Goal: Transaction & Acquisition: Book appointment/travel/reservation

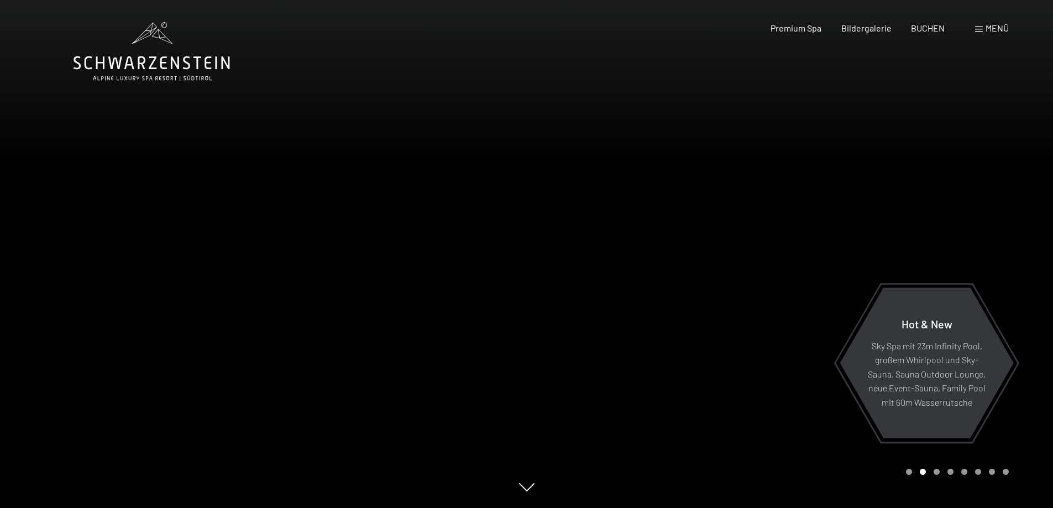
click at [982, 29] on span at bounding box center [979, 30] width 8 height 6
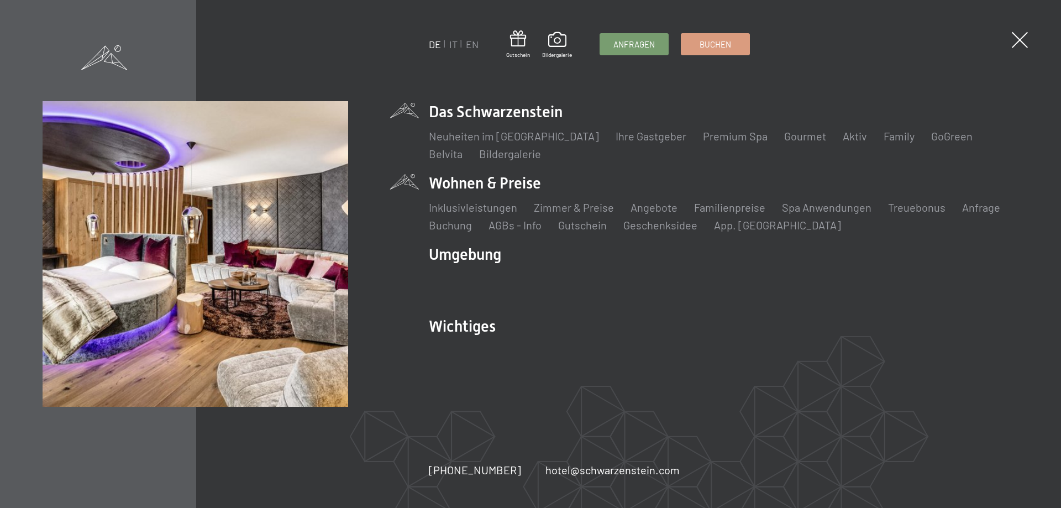
click at [522, 183] on li "Wohnen & Preise Inklusivleistungen Zimmer & Preise Liste Angebote Liste Familie…" at bounding box center [724, 202] width 590 height 60
click at [571, 211] on link "Zimmer & Preise" at bounding box center [574, 207] width 80 height 13
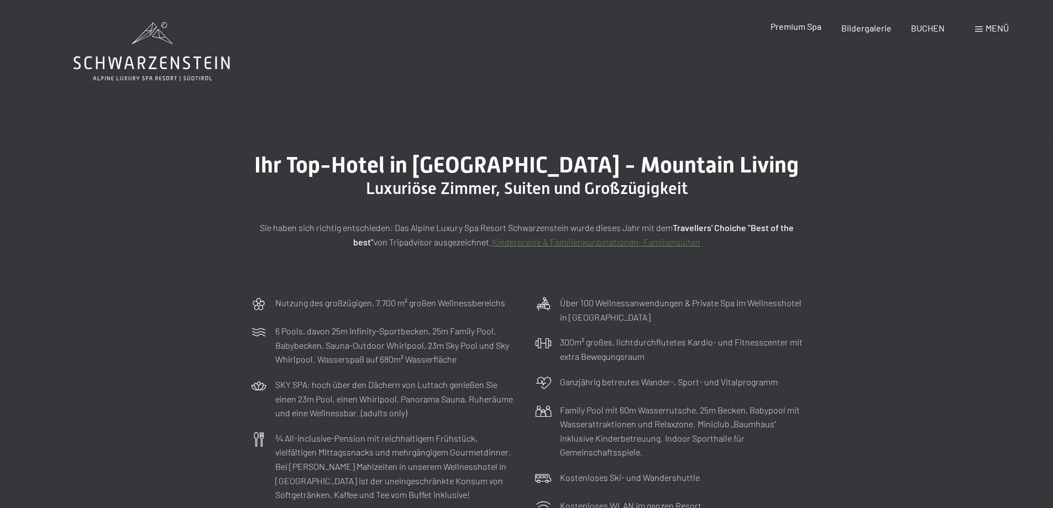
click at [799, 26] on span "Premium Spa" at bounding box center [795, 26] width 51 height 10
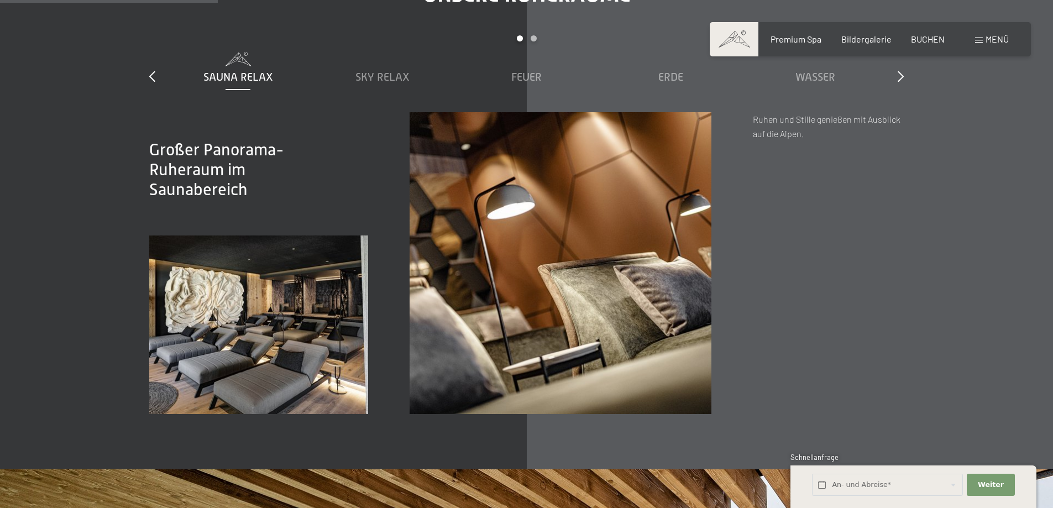
scroll to position [1713, 0]
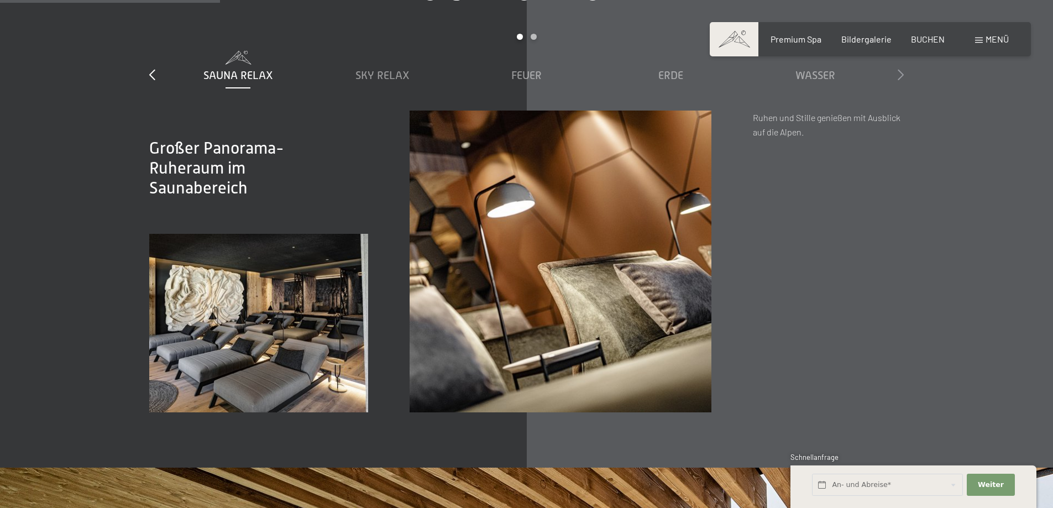
click at [899, 75] on icon at bounding box center [900, 74] width 6 height 11
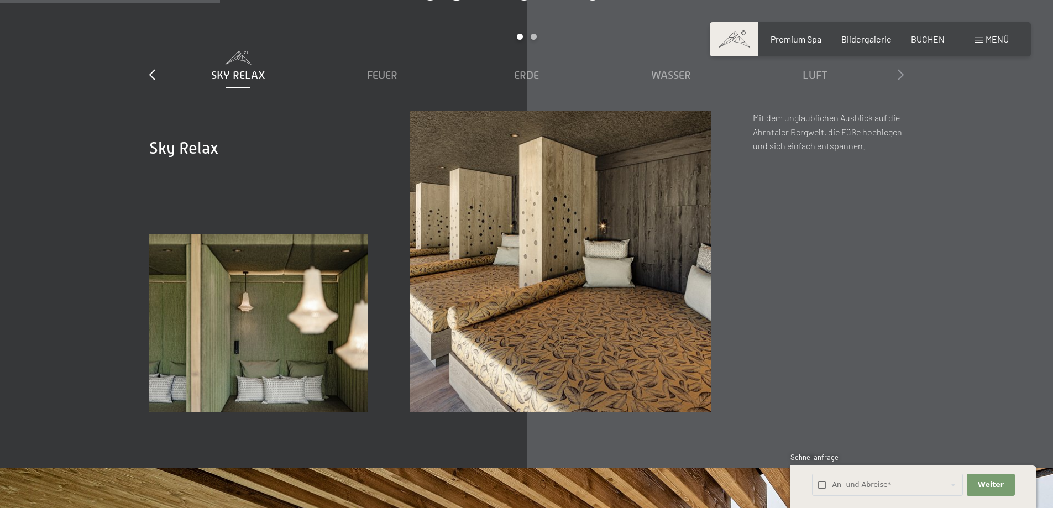
click at [899, 75] on icon at bounding box center [900, 74] width 6 height 11
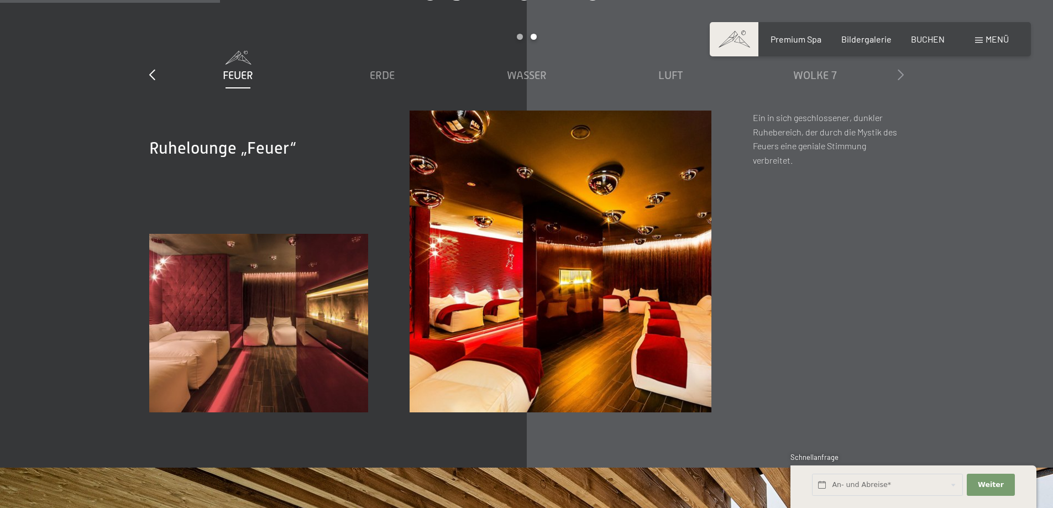
click at [899, 75] on icon at bounding box center [900, 74] width 6 height 11
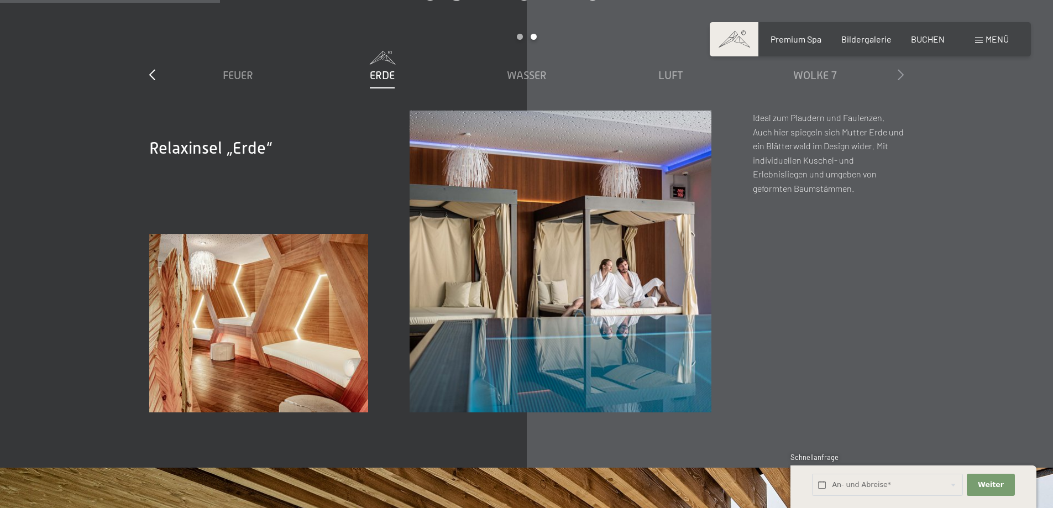
click at [899, 75] on icon at bounding box center [900, 74] width 6 height 11
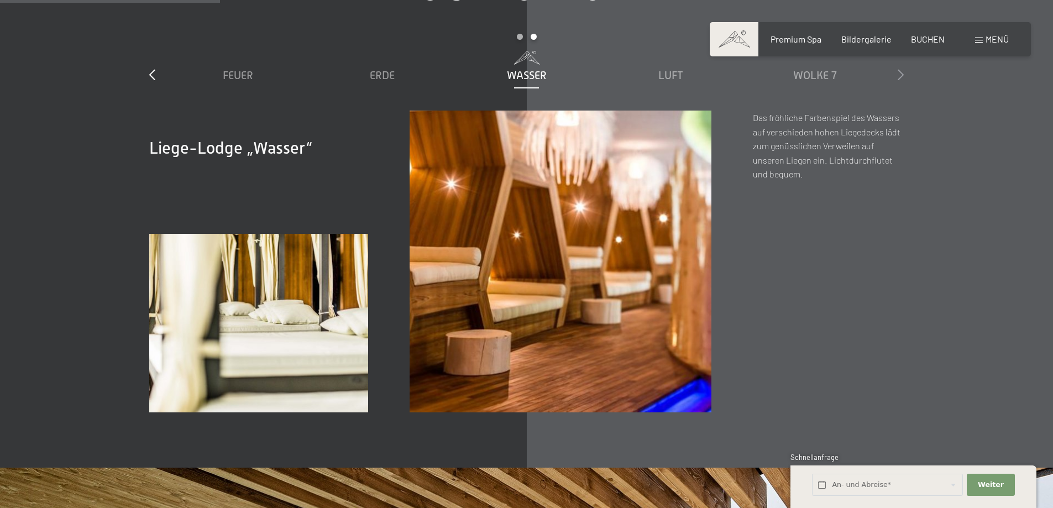
click at [899, 75] on icon at bounding box center [900, 74] width 6 height 11
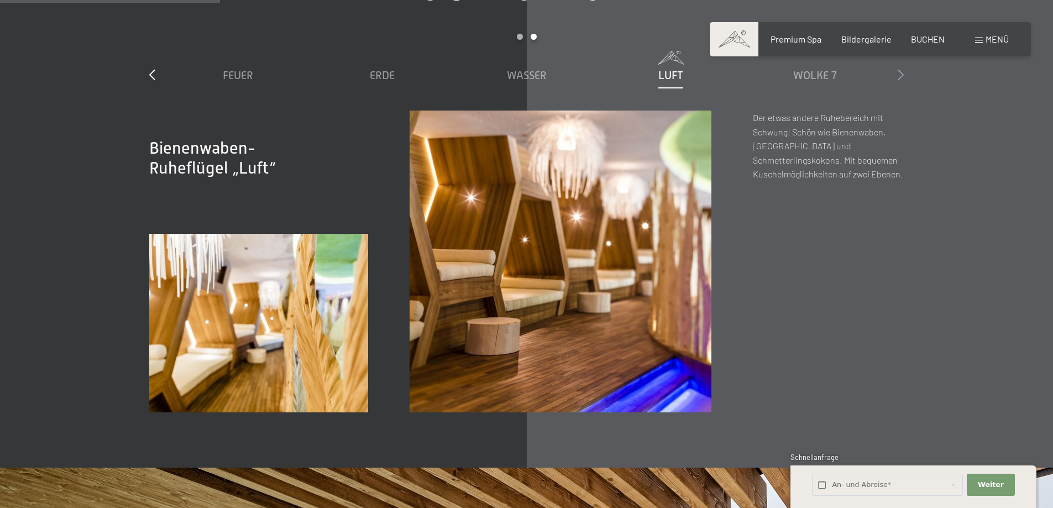
click at [899, 75] on icon at bounding box center [900, 74] width 6 height 11
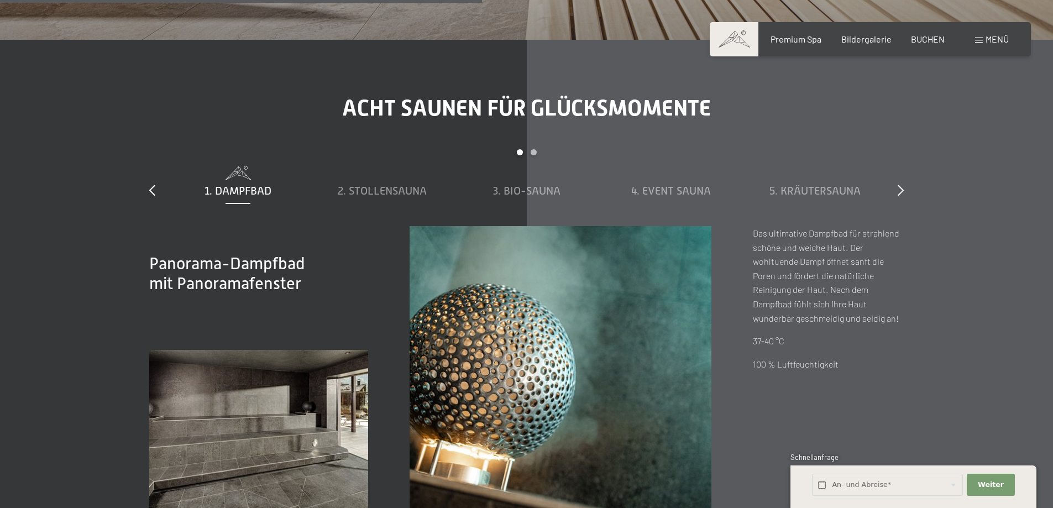
scroll to position [3757, 0]
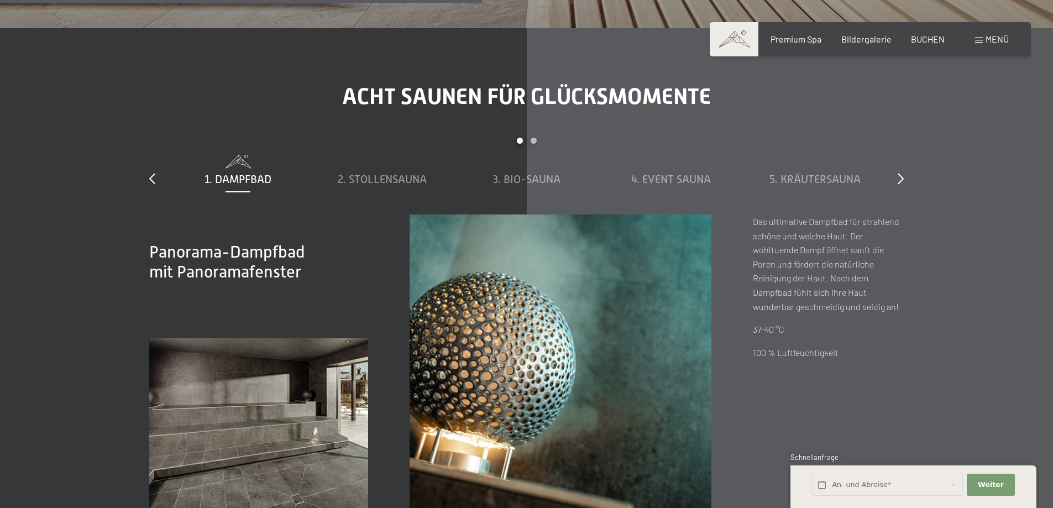
click at [991, 40] on span "Menü" at bounding box center [996, 39] width 23 height 10
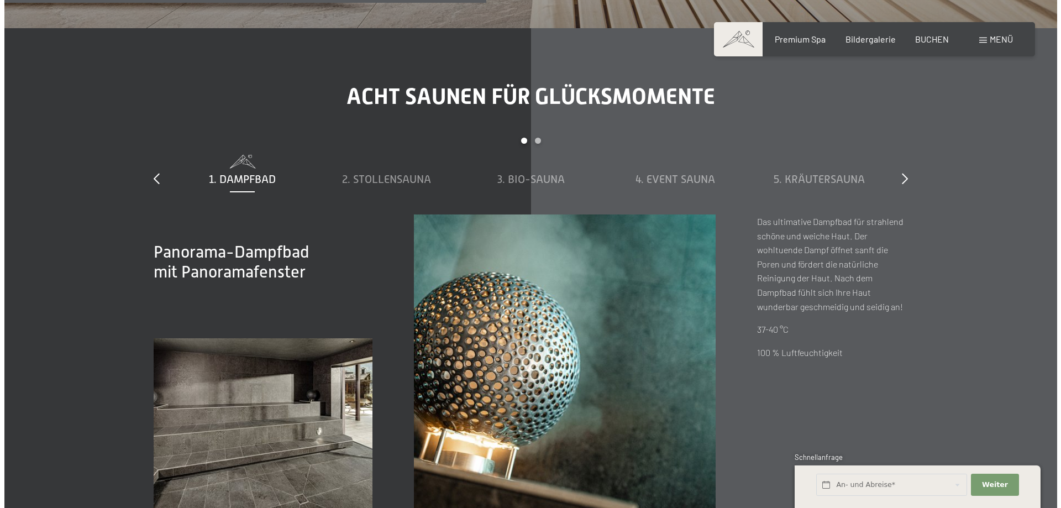
scroll to position [3771, 0]
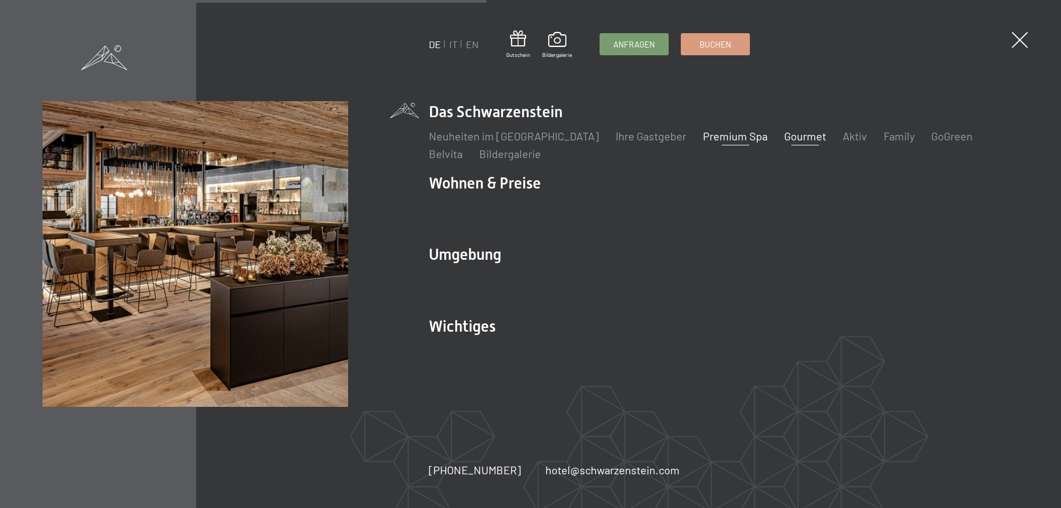
click at [784, 136] on link "Gourmet" at bounding box center [805, 135] width 42 height 13
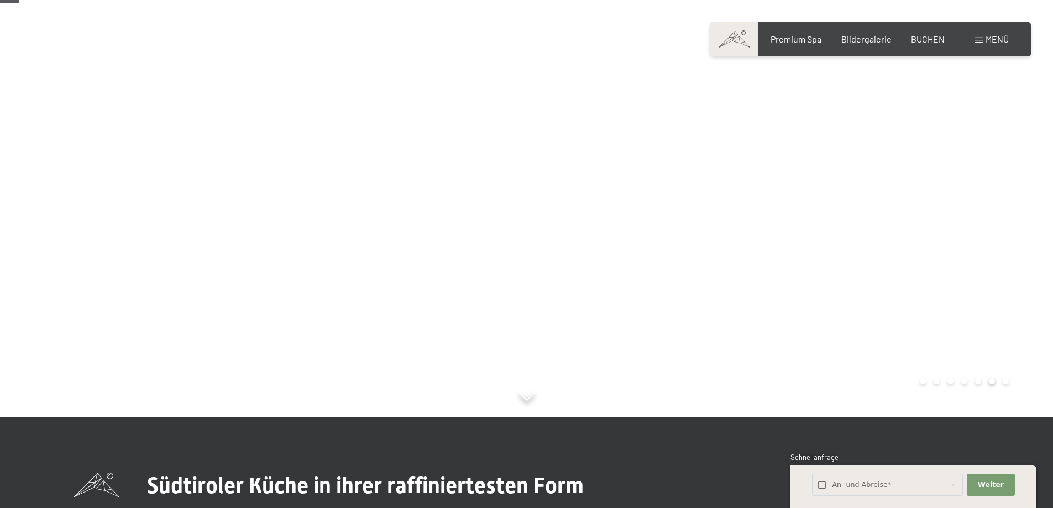
scroll to position [111, 0]
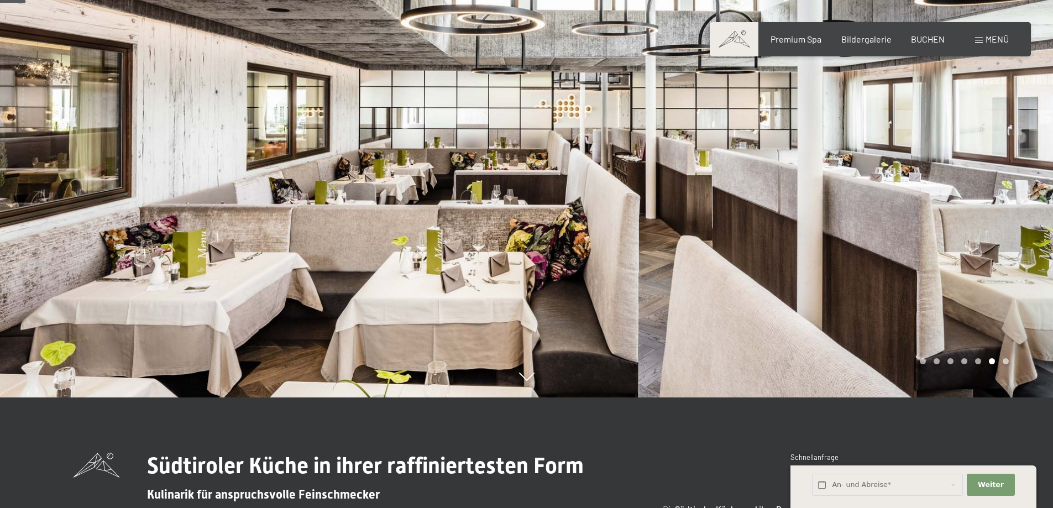
click at [923, 361] on div "Carousel Page 1" at bounding box center [922, 361] width 6 height 6
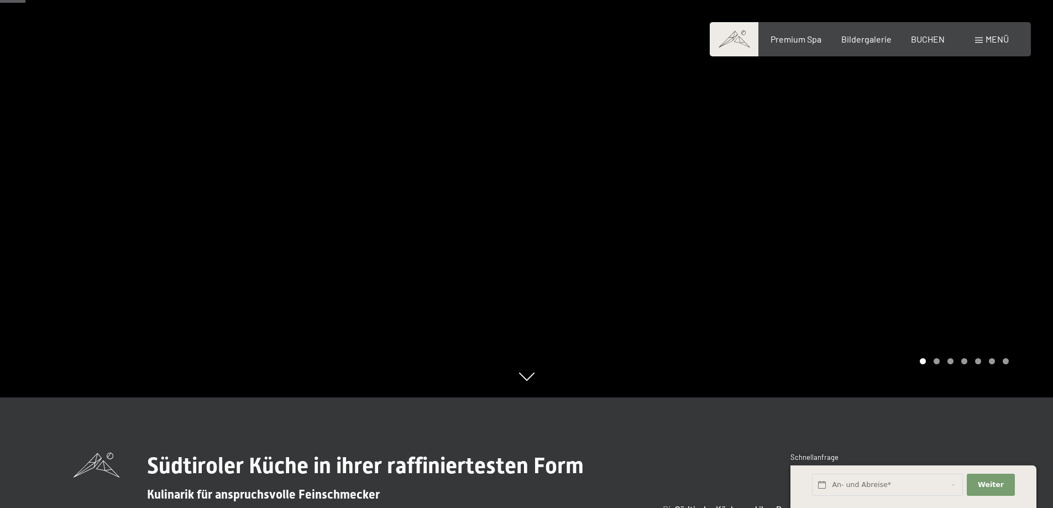
click at [938, 360] on div "Carousel Page 2" at bounding box center [936, 361] width 6 height 6
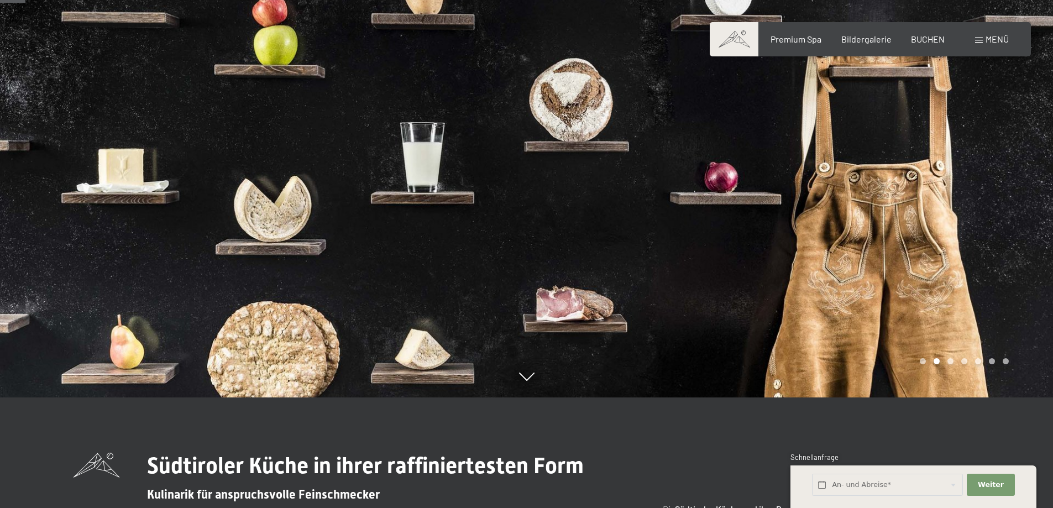
click at [949, 362] on div "Carousel Page 3" at bounding box center [950, 361] width 6 height 6
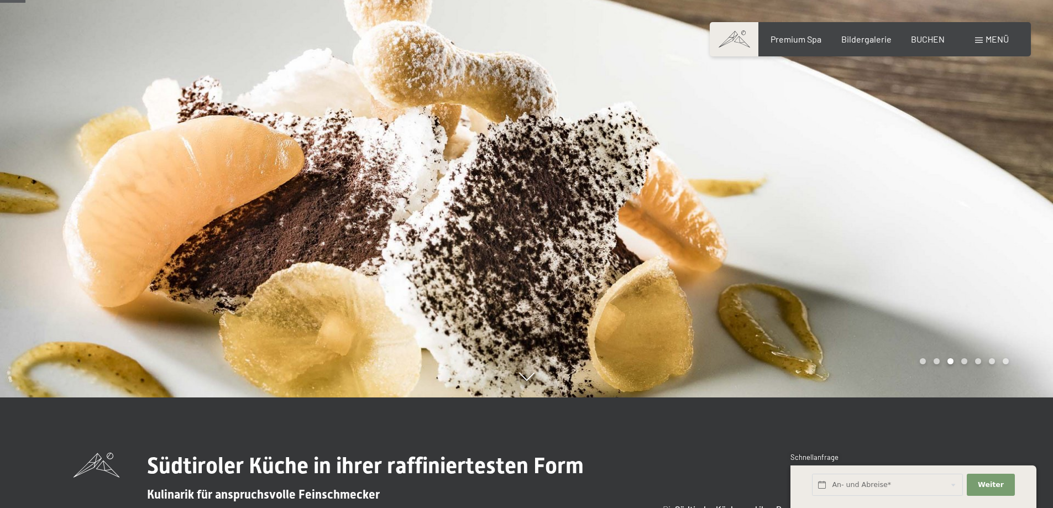
click at [965, 362] on div "Carousel Page 4" at bounding box center [964, 361] width 6 height 6
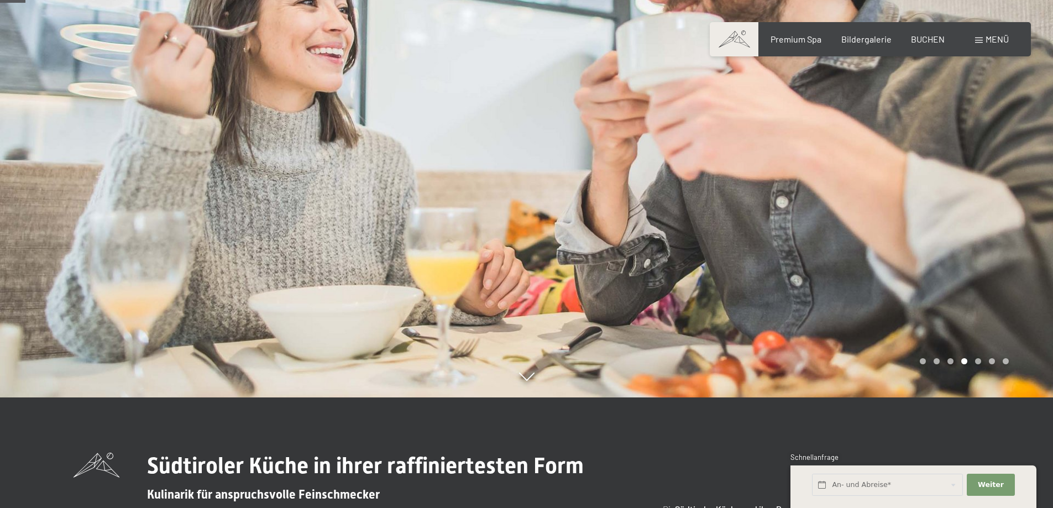
click at [977, 361] on div "Carousel Page 5" at bounding box center [978, 361] width 6 height 6
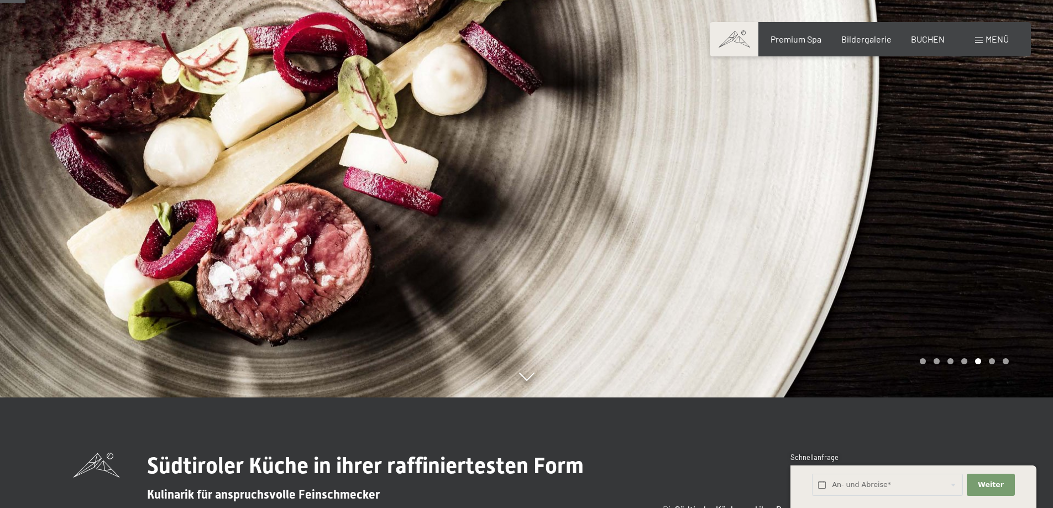
click at [993, 360] on div "Carousel Page 6" at bounding box center [992, 361] width 6 height 6
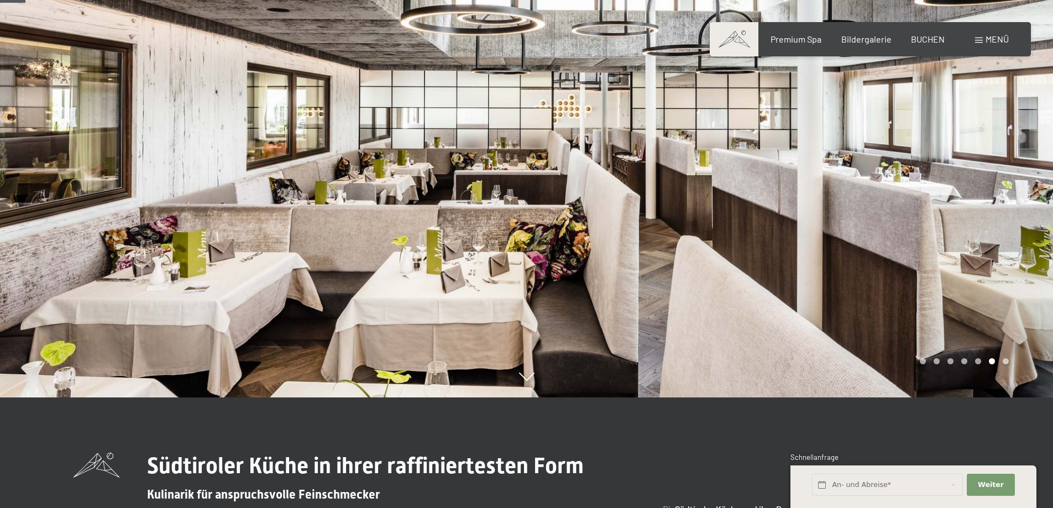
click at [1006, 362] on div "Carousel Page 7" at bounding box center [1005, 361] width 6 height 6
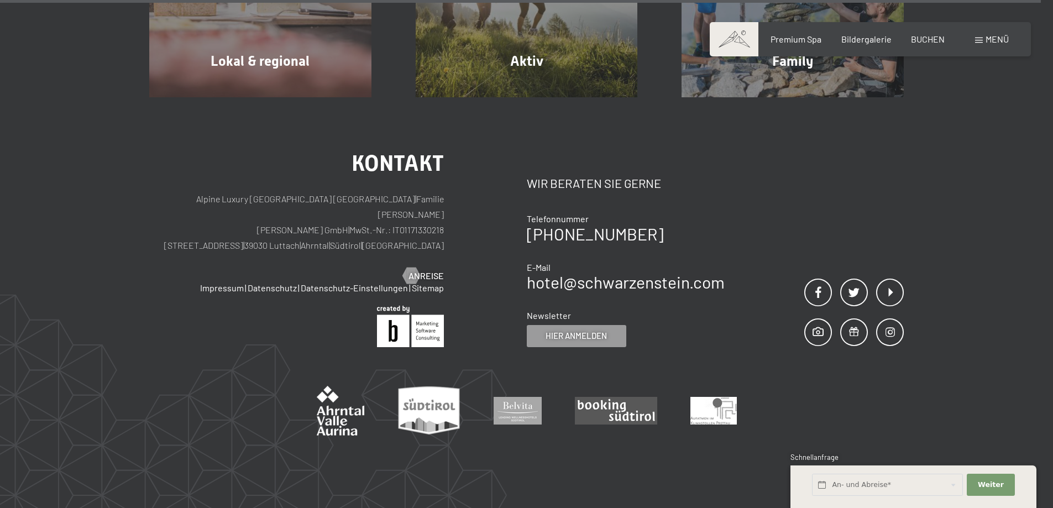
scroll to position [4255, 0]
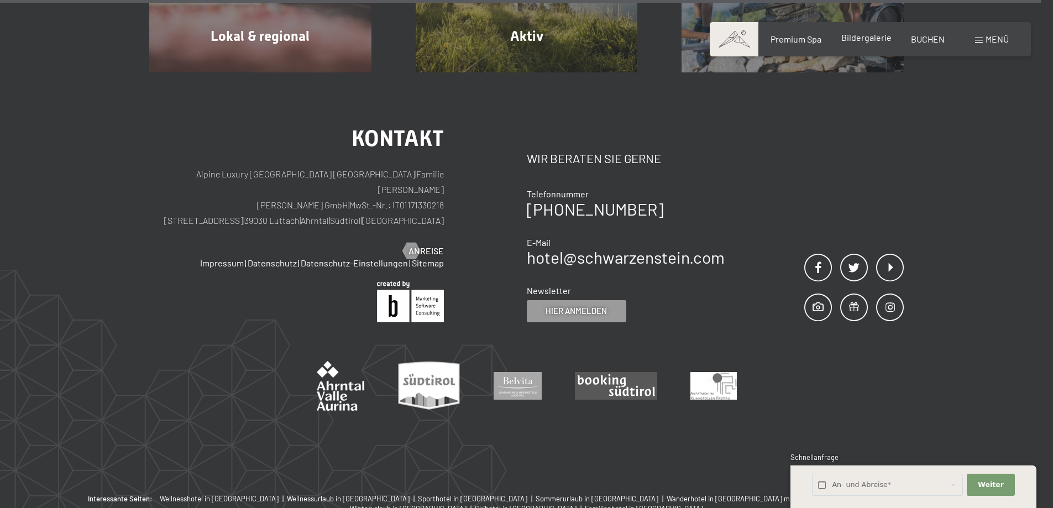
click at [853, 45] on div "Premium Spa Bildergalerie BUCHEN" at bounding box center [848, 39] width 232 height 12
click at [867, 39] on span "Bildergalerie" at bounding box center [866, 37] width 50 height 10
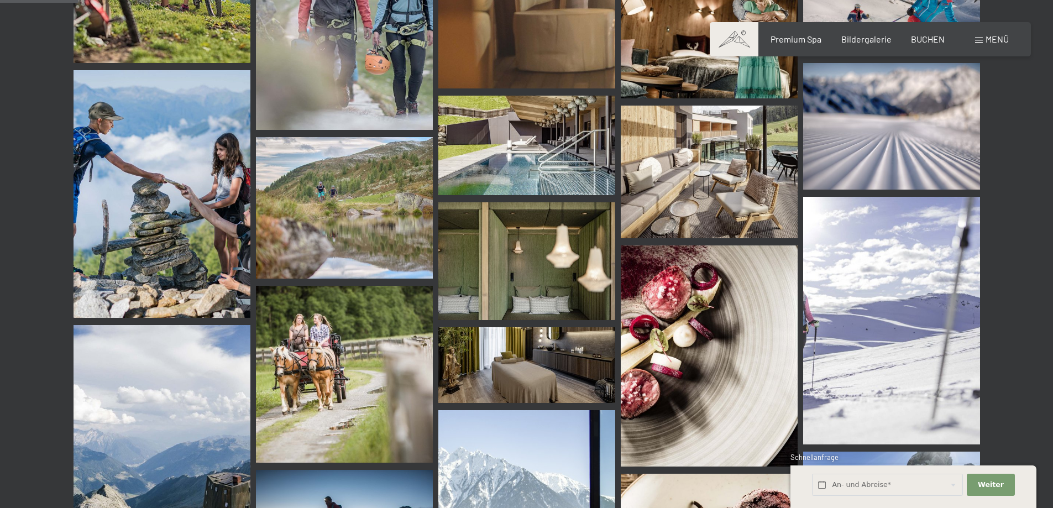
scroll to position [1050, 0]
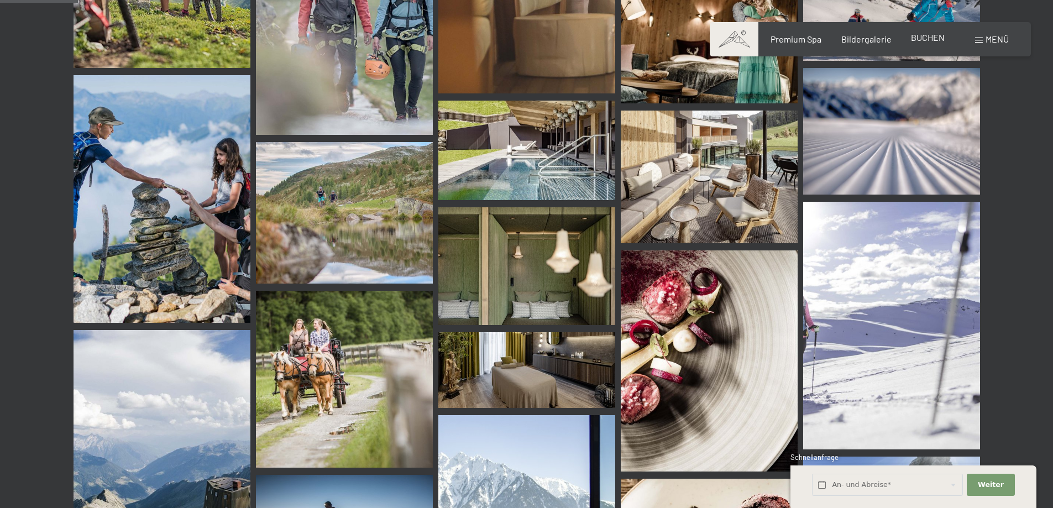
click at [926, 41] on span "BUCHEN" at bounding box center [928, 37] width 34 height 10
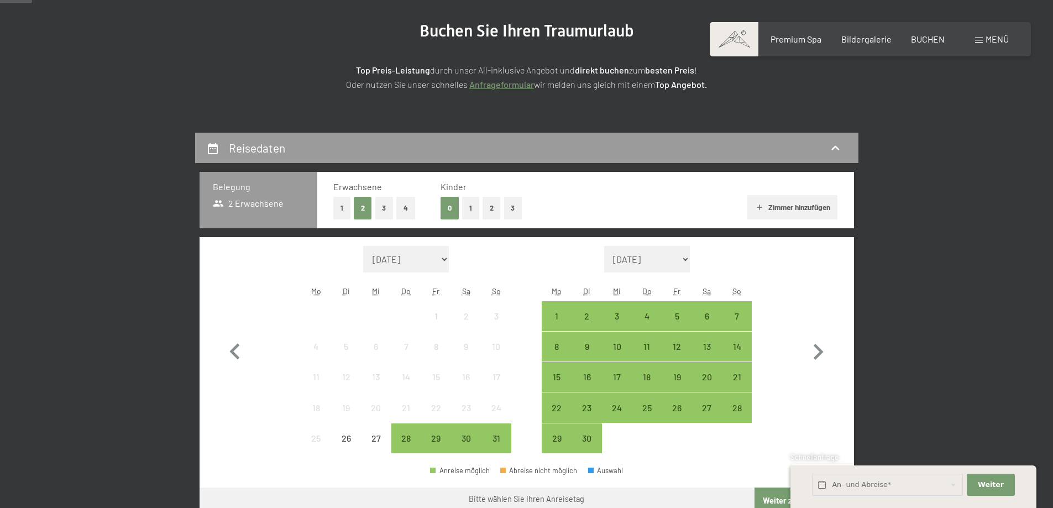
scroll to position [166, 0]
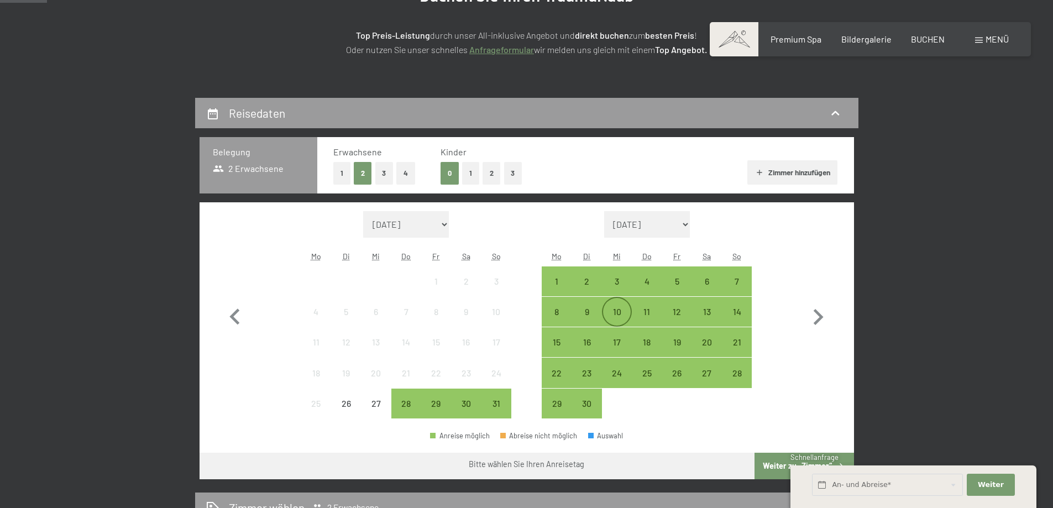
click at [621, 312] on div "10" at bounding box center [617, 321] width 28 height 28
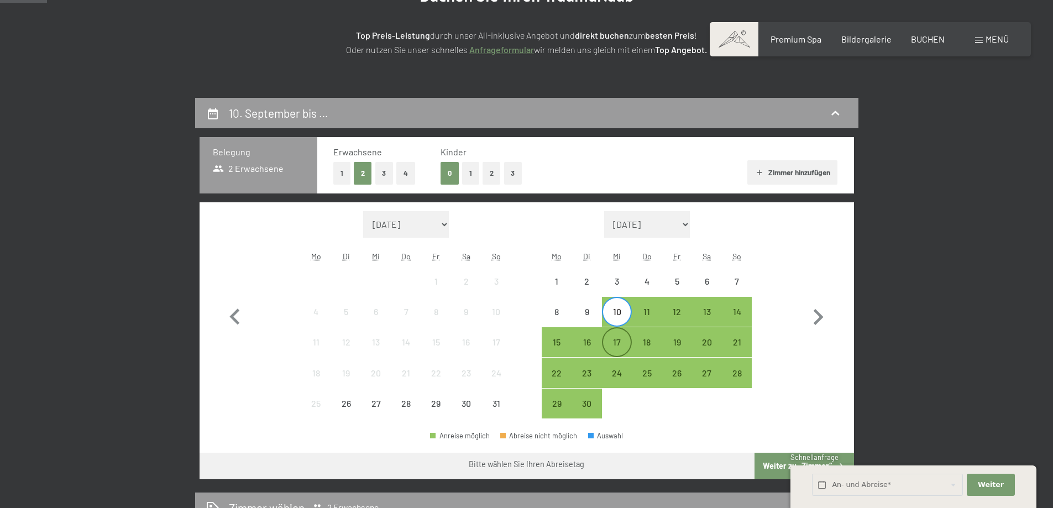
click at [611, 341] on div "17" at bounding box center [617, 352] width 28 height 28
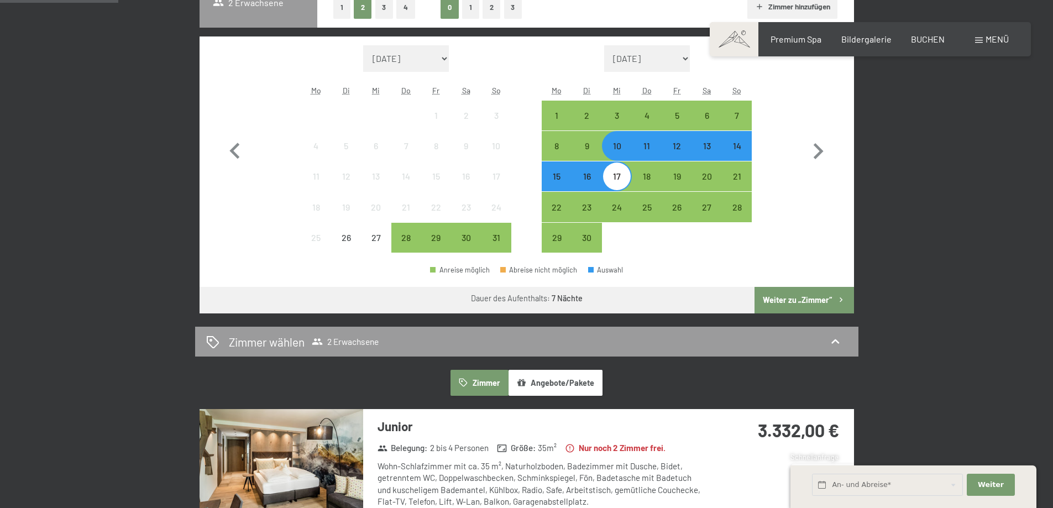
click at [802, 299] on button "Weiter zu „Zimmer“" at bounding box center [803, 300] width 99 height 27
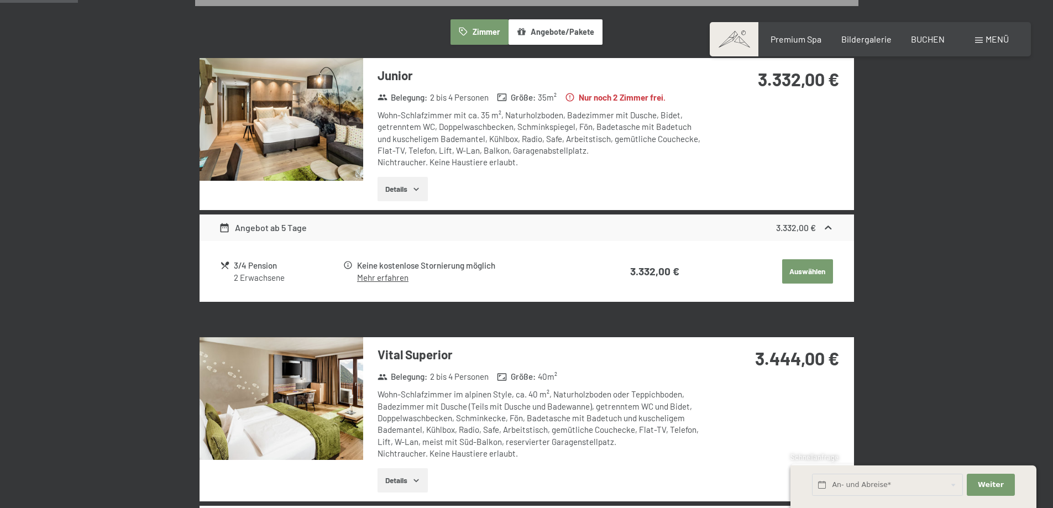
scroll to position [264, 0]
